Goal: Find contact information: Find contact information

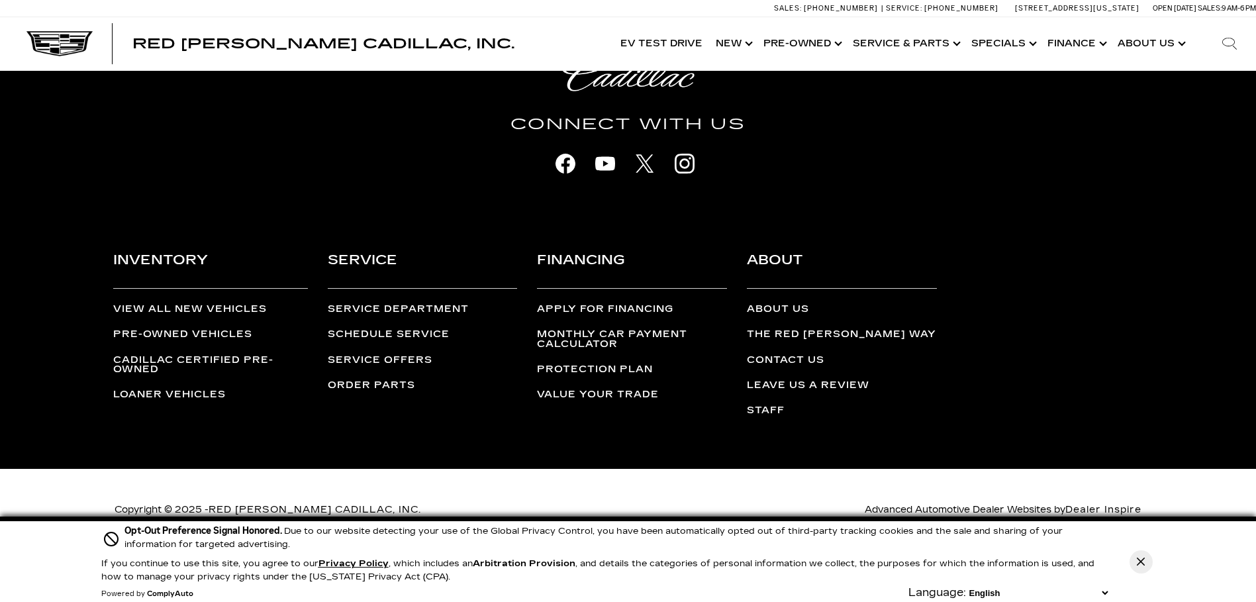
scroll to position [3409, 0]
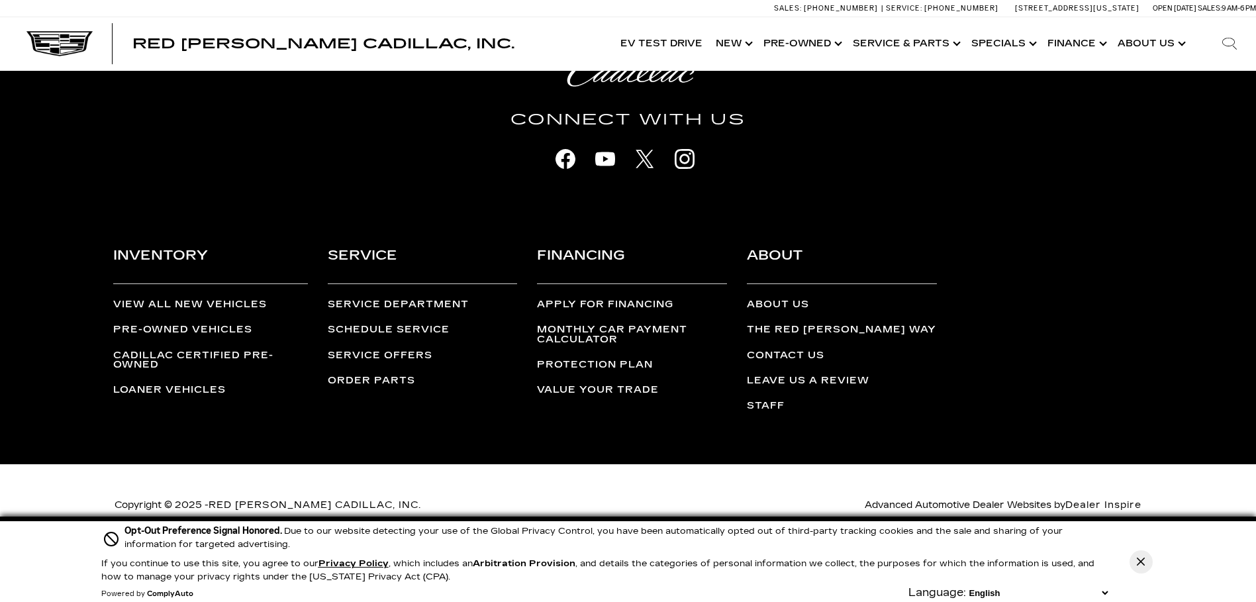
click at [1160, 448] on div "Inventory View All New Vehicles Pre-Owned Vehicles Cadillac Certified Pre-Owned…" at bounding box center [628, 335] width 1236 height 256
click at [797, 352] on link "Contact Us" at bounding box center [785, 355] width 77 height 11
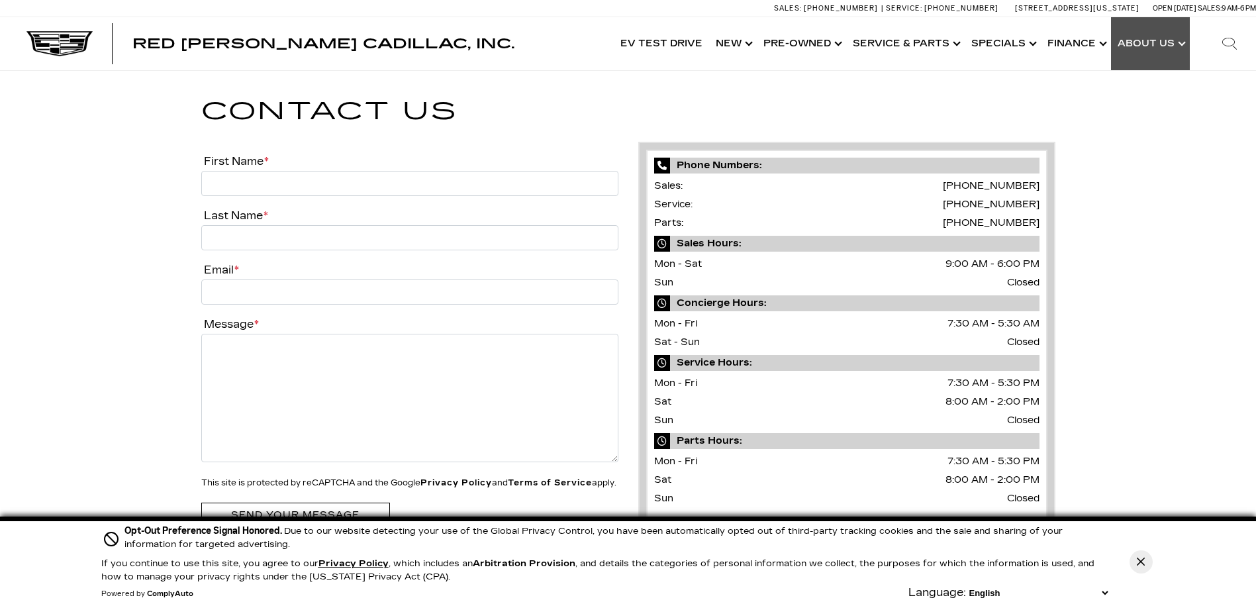
click at [1162, 45] on link "Show About Us" at bounding box center [1150, 43] width 79 height 53
